Goal: Task Accomplishment & Management: Complete application form

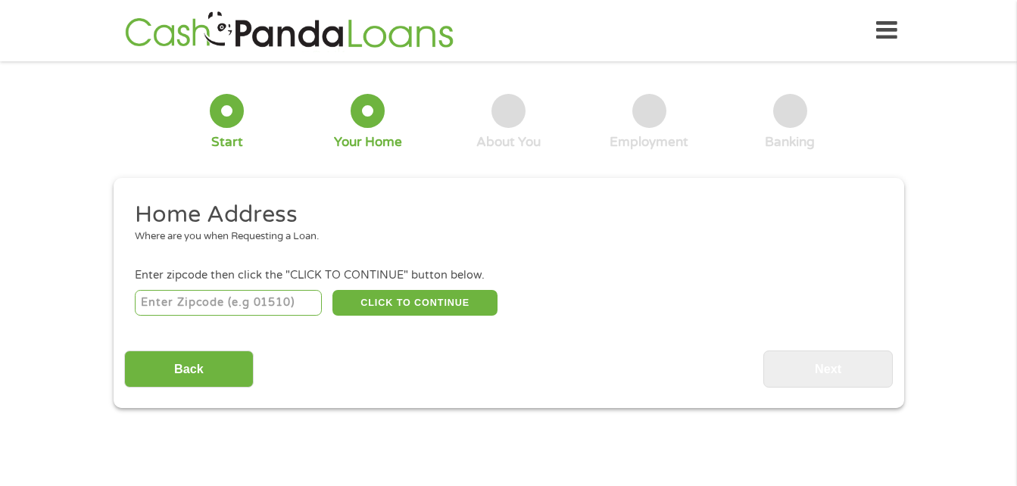
click at [285, 299] on input "number" at bounding box center [228, 303] width 187 height 26
type input "60804"
select select "[US_STATE]"
click at [419, 294] on button "CLICK TO CONTINUE" at bounding box center [414, 303] width 165 height 26
type input "60804"
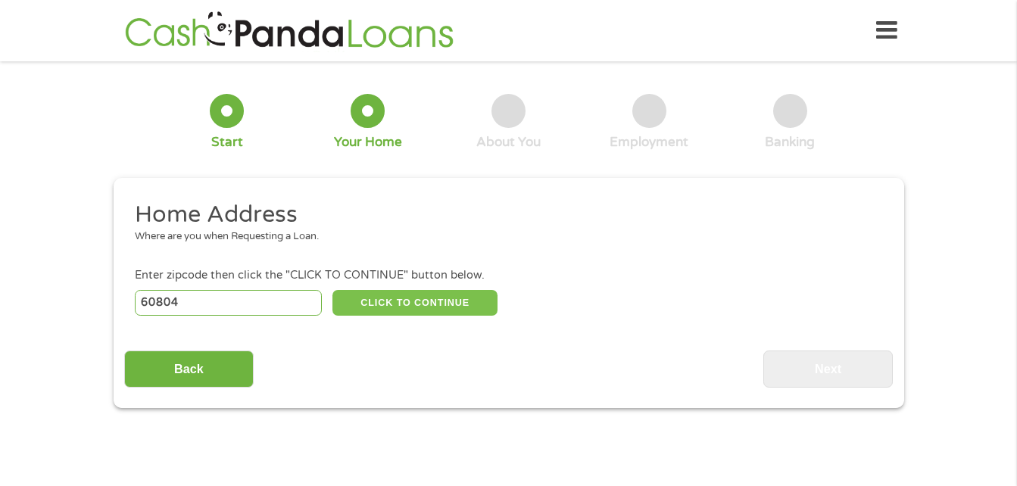
type input "Cicero"
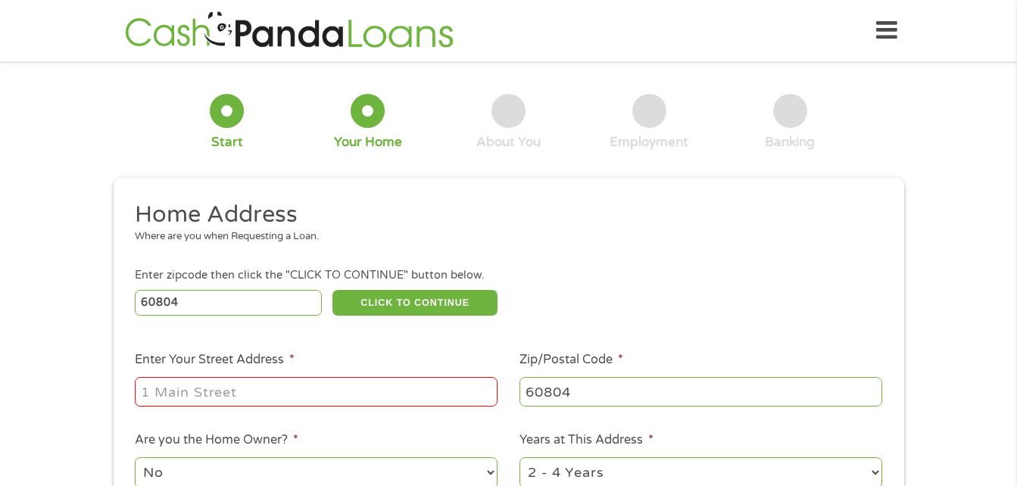
click at [736, 267] on div "Enter zipcode then click the "CLICK TO CONTINUE" button below." at bounding box center [508, 275] width 746 height 17
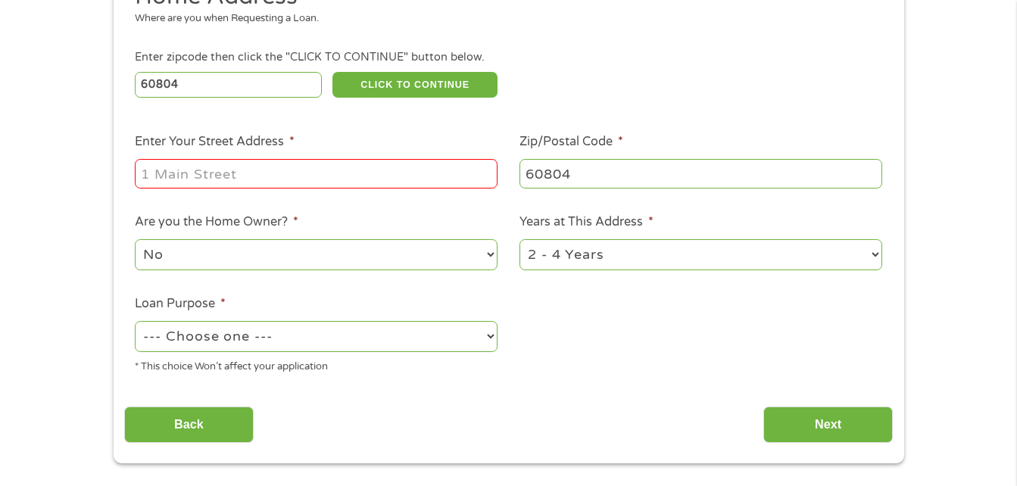
scroll to position [182, 0]
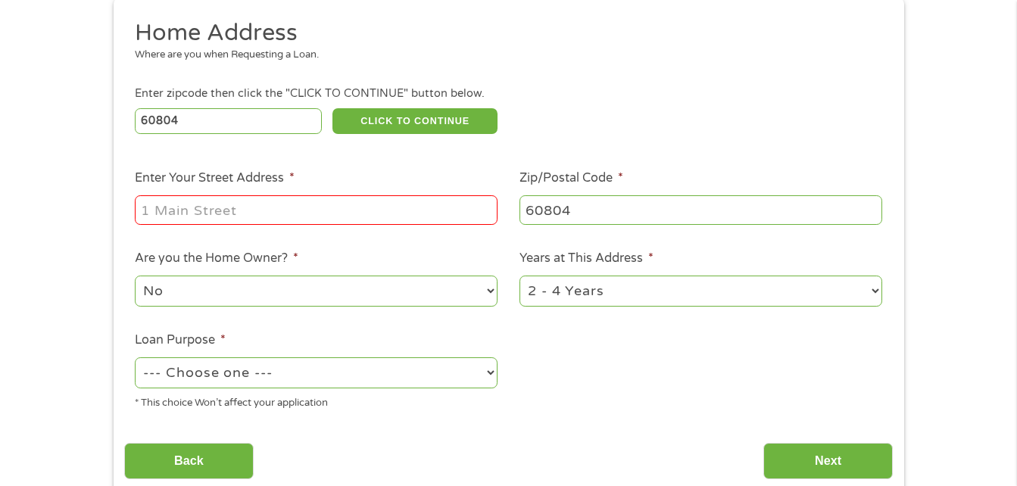
click at [442, 207] on input "Enter Your Street Address *" at bounding box center [316, 209] width 363 height 29
type input "[STREET_ADDRESS][PERSON_NAME] [GEOGRAPHIC_DATA]."
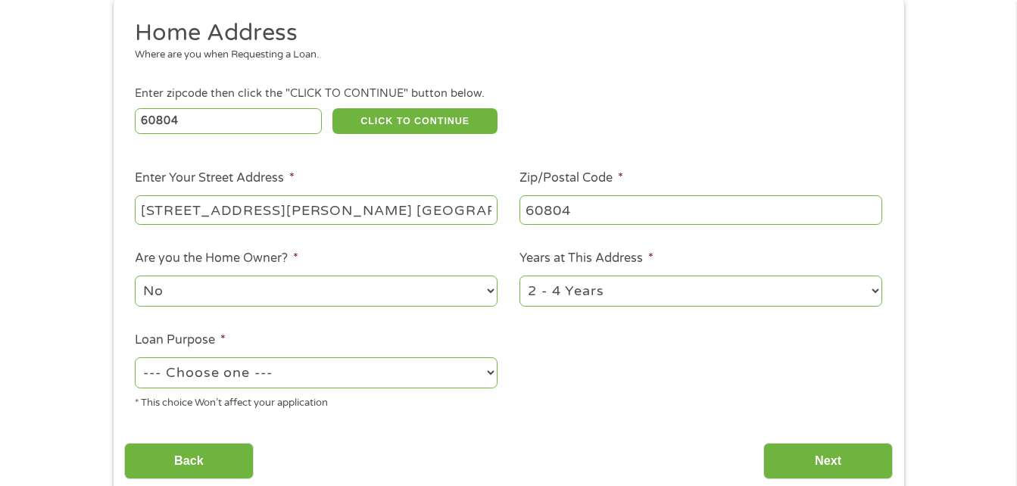
click at [487, 360] on select "--- Choose one --- Pay Bills Debt Consolidation Home Improvement Major Purchase…" at bounding box center [316, 372] width 363 height 31
select select "medicalexpenses"
click at [135, 357] on select "--- Choose one --- Pay Bills Debt Consolidation Home Improvement Major Purchase…" at bounding box center [316, 372] width 363 height 31
click at [836, 463] on input "Next" at bounding box center [827, 461] width 129 height 37
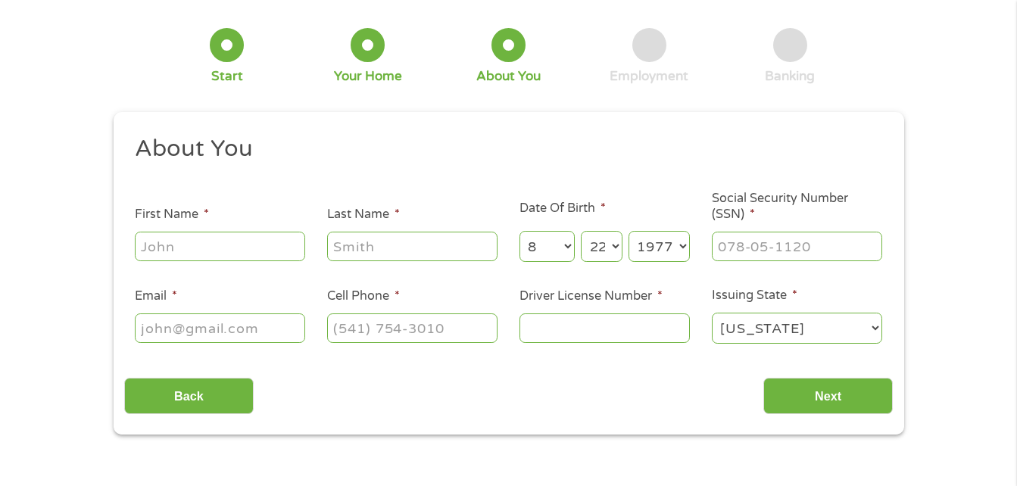
scroll to position [0, 0]
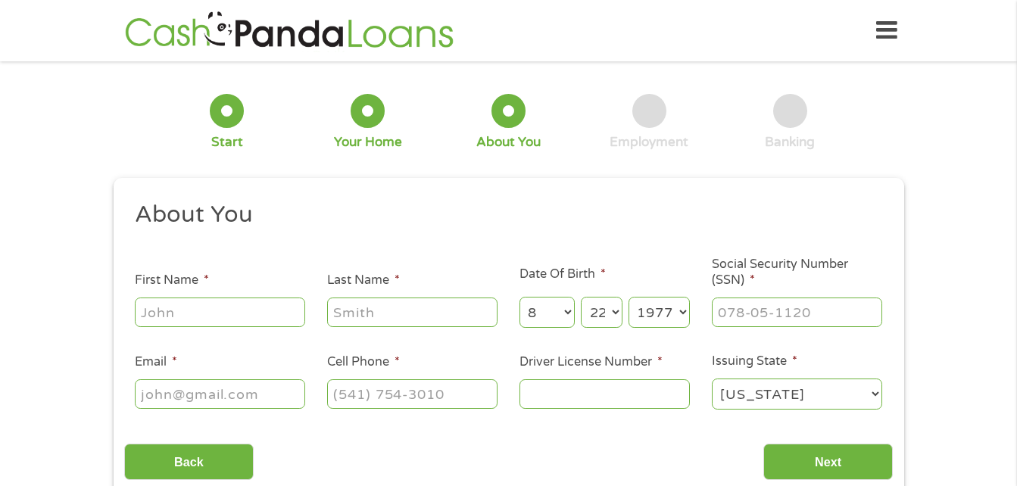
click at [296, 313] on input "First Name *" at bounding box center [220, 311] width 170 height 29
type input "[PERSON_NAME]"
type input "[EMAIL_ADDRESS][DOMAIN_NAME]"
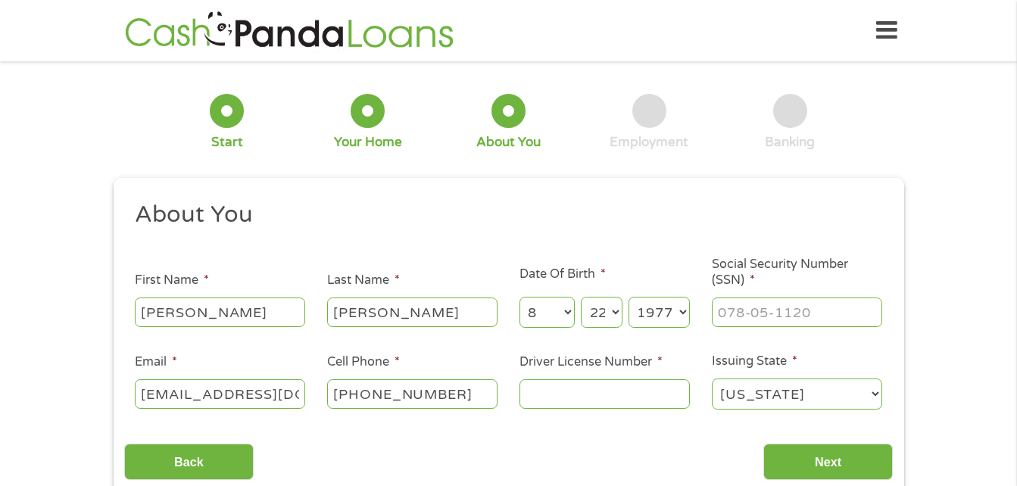
click at [457, 394] on input "[PHONE_NUMBER]" at bounding box center [412, 393] width 170 height 29
type input "[PHONE_NUMBER]"
click at [657, 400] on input "Driver License Number *" at bounding box center [604, 393] width 170 height 29
type input "46452077839v"
click at [786, 304] on input "___-__-____" at bounding box center [797, 311] width 170 height 29
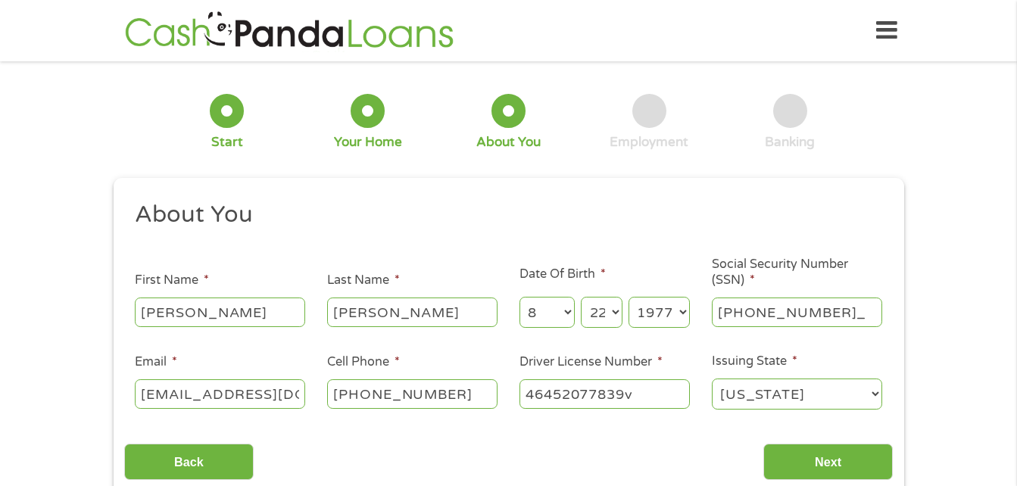
type input "064-76-1891"
click at [842, 457] on input "Next" at bounding box center [827, 462] width 129 height 37
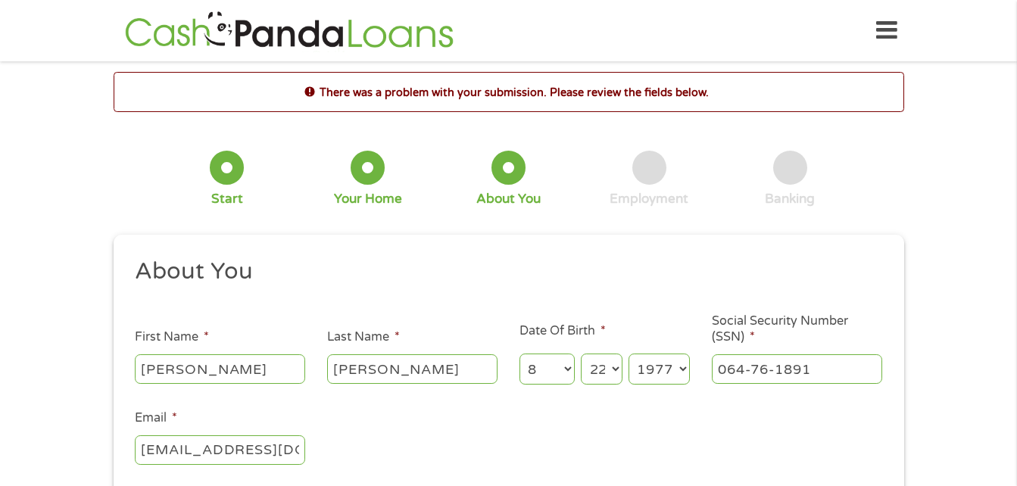
scroll to position [6, 6]
click at [1001, 341] on div "There was a problem with your submission. Please review the fields below. 1 Sta…" at bounding box center [508, 422] width 1017 height 701
click at [820, 368] on input "064-76-1891" at bounding box center [797, 368] width 170 height 29
type input "___-__-____"
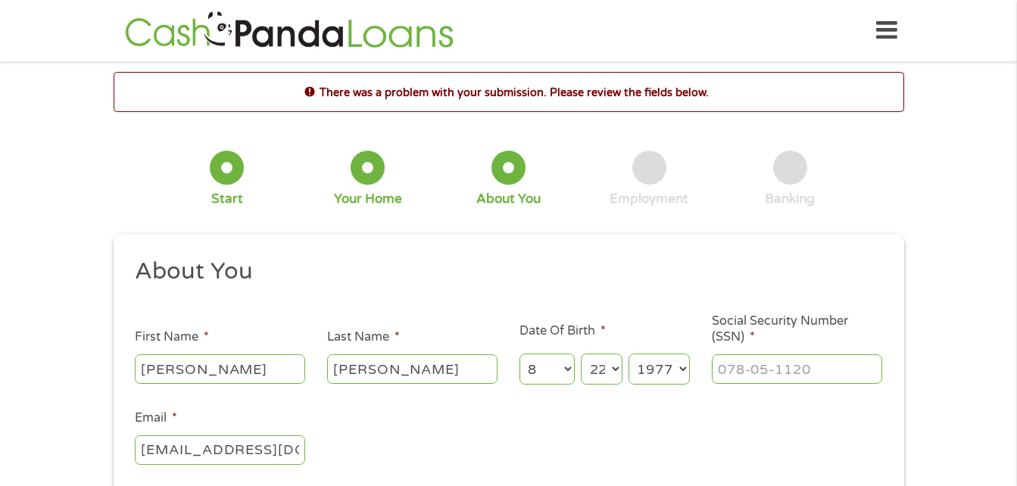
type input "___-__-____"
